Goal: Task Accomplishment & Management: Manage account settings

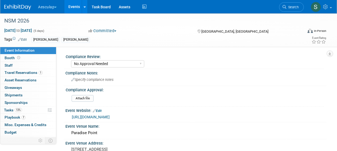
select select "No Approval Needed"
select select "Misc. Company Functions"
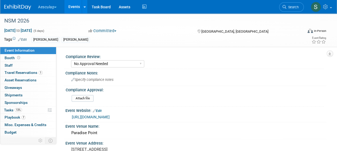
click at [77, 10] on link "Events" at bounding box center [74, 6] width 20 height 13
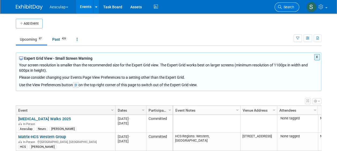
click at [289, 4] on link "Search" at bounding box center [287, 6] width 25 height 9
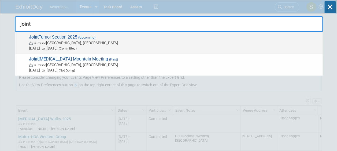
type input "joint"
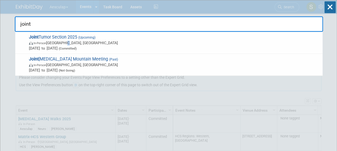
click at [67, 41] on span "In-Person Los Angeles, CA" at bounding box center [174, 42] width 291 height 5
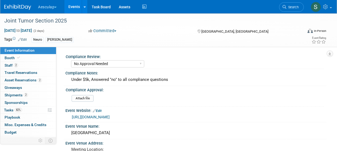
select select "No Approval Needed"
select select "Neuro"
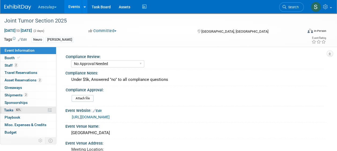
drag, startPoint x: 10, startPoint y: 108, endPoint x: 16, endPoint y: 111, distance: 6.2
click at [10, 108] on span "Tasks 82%" at bounding box center [13, 110] width 18 height 4
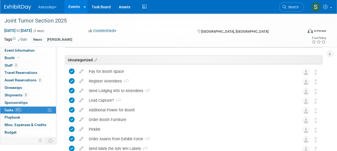
scroll to position [81, 0]
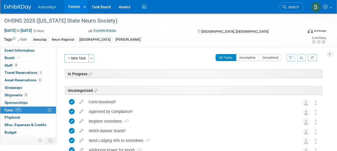
scroll to position [104, 0]
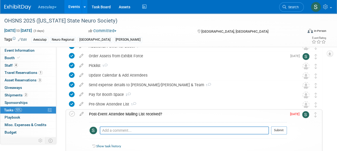
click at [123, 114] on div "Post-Event Attendee Mailing List received?" at bounding box center [186, 114] width 201 height 9
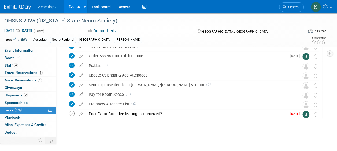
click at [72, 114] on icon at bounding box center [72, 114] width 6 height 6
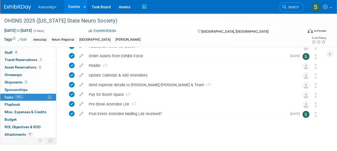
scroll to position [20, 0]
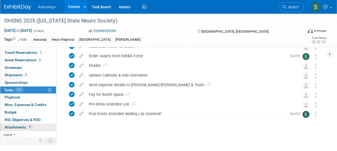
click at [10, 128] on span "Attachments 11" at bounding box center [19, 127] width 28 height 4
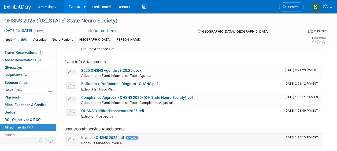
scroll to position [0, 0]
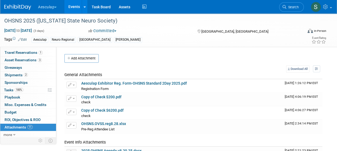
click at [81, 59] on button "Add Attachment" at bounding box center [81, 58] width 34 height 9
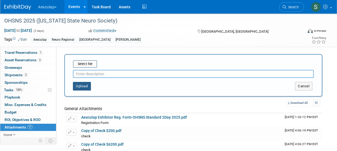
click at [87, 85] on button "Upload" at bounding box center [82, 86] width 18 height 9
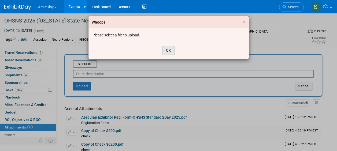
click at [168, 49] on button "OK" at bounding box center [169, 50] width 12 height 9
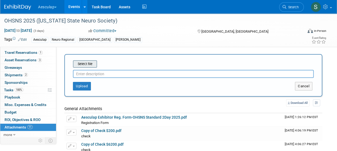
click at [83, 64] on input "file" at bounding box center [65, 64] width 64 height 6
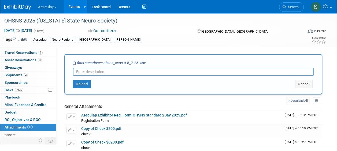
type input "A"
type input "F"
type input "Post- Attendee List"
click at [84, 83] on button "Upload" at bounding box center [82, 84] width 18 height 9
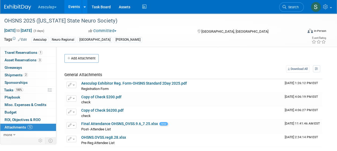
click at [76, 7] on link "Events" at bounding box center [74, 6] width 20 height 13
